Goal: Task Accomplishment & Management: Manage account settings

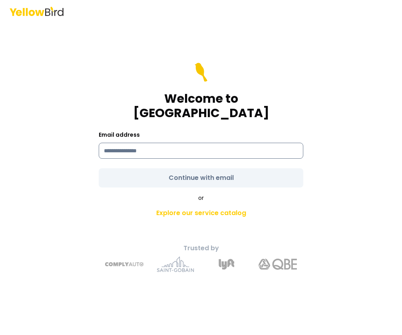
click at [135, 147] on input at bounding box center [201, 151] width 205 height 16
type input "**********"
click at [146, 171] on form "**********" at bounding box center [201, 125] width 205 height 125
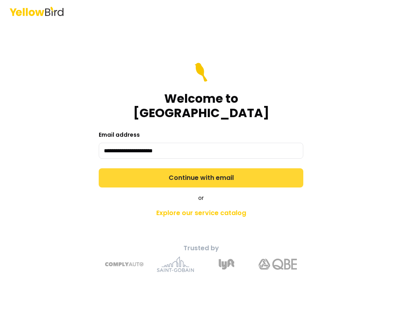
click at [216, 173] on button "Continue with email" at bounding box center [201, 177] width 205 height 19
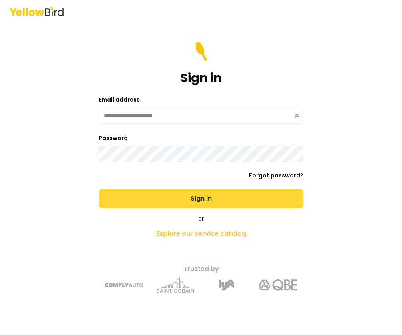
click at [184, 199] on button "Sign in" at bounding box center [201, 198] width 205 height 19
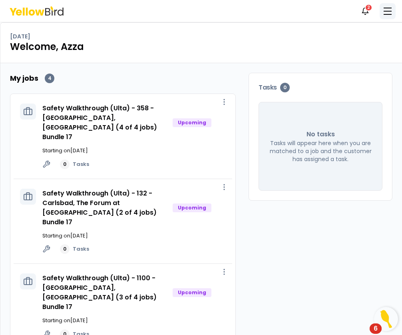
click at [386, 12] on button "button" at bounding box center [387, 11] width 16 height 16
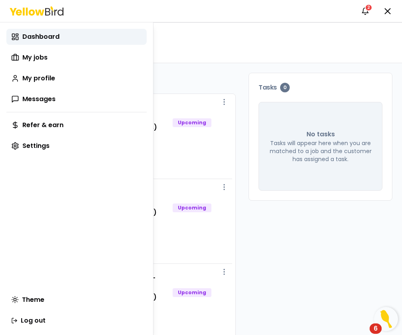
click at [370, 10] on html "Notifications 2 AC Dashboard My jobs My profile Messages Refer & earn Settings …" at bounding box center [201, 167] width 402 height 335
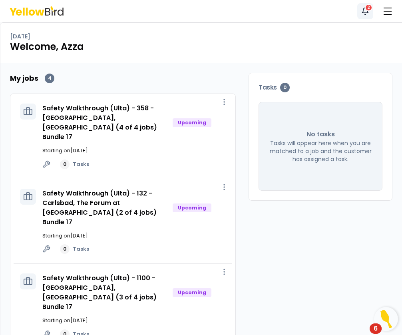
click at [365, 12] on icon "button" at bounding box center [365, 11] width 8 height 8
click at [384, 15] on button "button" at bounding box center [387, 11] width 16 height 16
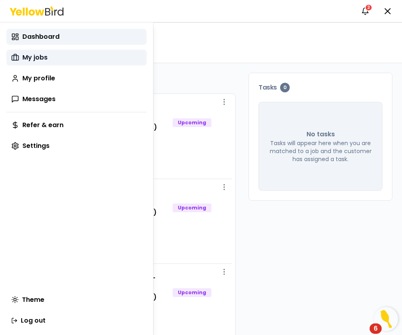
click at [45, 56] on span "My jobs" at bounding box center [34, 58] width 25 height 10
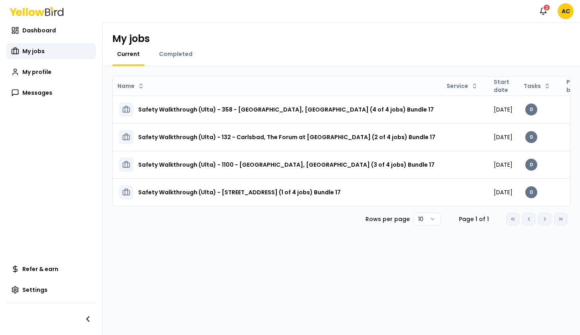
click at [401, 224] on div "Go to first page Go to previous page Go to next page Go to last page" at bounding box center [537, 219] width 61 height 13
click at [48, 271] on span "Refer & earn" at bounding box center [40, 269] width 36 height 8
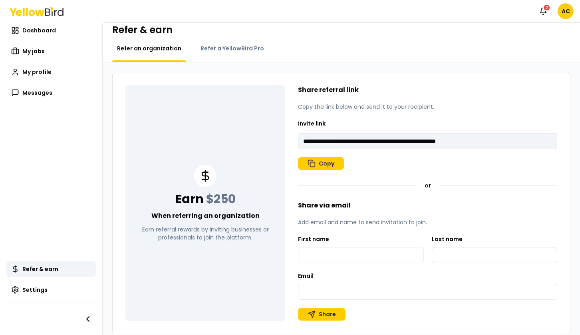
scroll to position [17, 0]
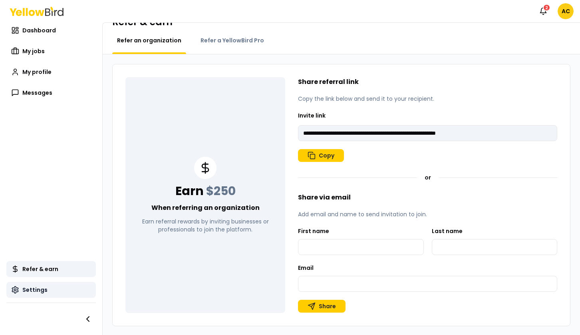
click at [43, 285] on link "Settings" at bounding box center [50, 290] width 89 height 16
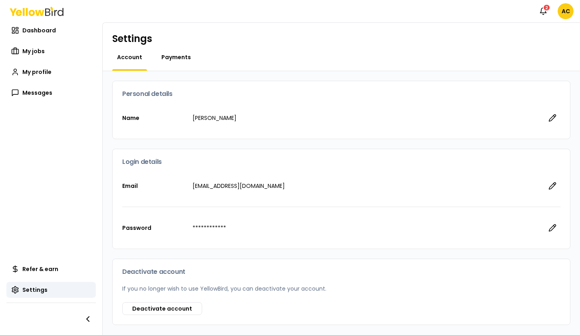
click at [172, 56] on span "Payments" at bounding box center [176, 57] width 30 height 8
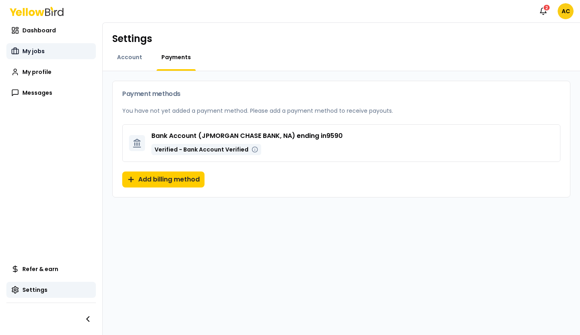
click at [31, 51] on span "My jobs" at bounding box center [33, 51] width 22 height 8
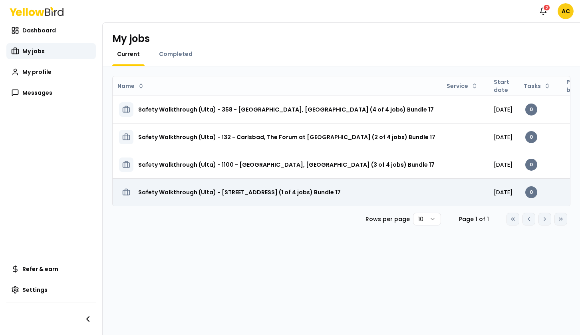
click at [212, 192] on h3 "Safety Walkthrough (Ulta) - [STREET_ADDRESS] (1 of 4 jobs) Bundle 17" at bounding box center [239, 192] width 203 height 14
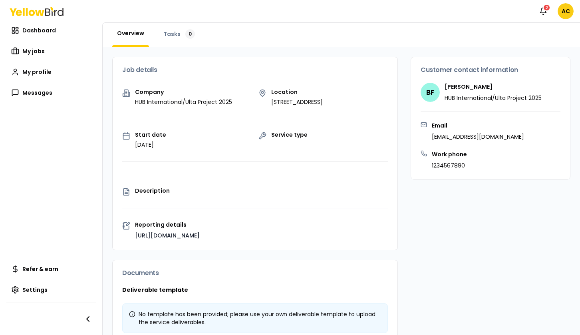
scroll to position [14, 0]
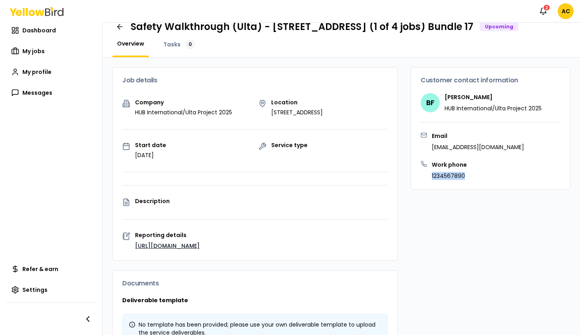
drag, startPoint x: 457, startPoint y: 185, endPoint x: 426, endPoint y: 183, distance: 31.2
click at [401, 180] on p "1234567890" at bounding box center [449, 176] width 35 height 8
drag, startPoint x: 426, startPoint y: 183, endPoint x: 440, endPoint y: 104, distance: 80.4
click at [401, 101] on h4 "[PERSON_NAME]" at bounding box center [493, 97] width 97 height 8
drag, startPoint x: 440, startPoint y: 104, endPoint x: 455, endPoint y: 137, distance: 35.7
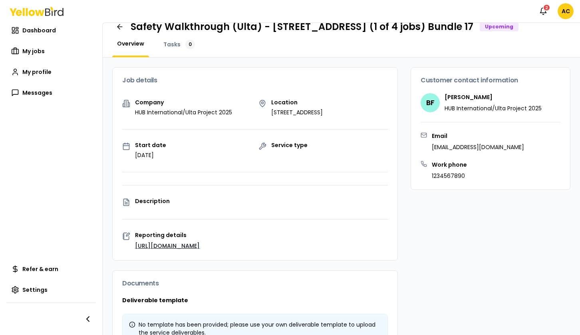
click at [401, 132] on div "Customer contact information BF [PERSON_NAME] HUB International/Ulta Project 20…" at bounding box center [490, 100] width 159 height 64
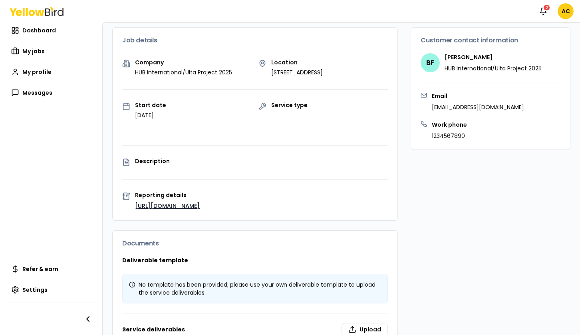
click at [180, 210] on link "[URL][DOMAIN_NAME]" at bounding box center [167, 206] width 65 height 8
